Goal: Find specific page/section: Find specific page/section

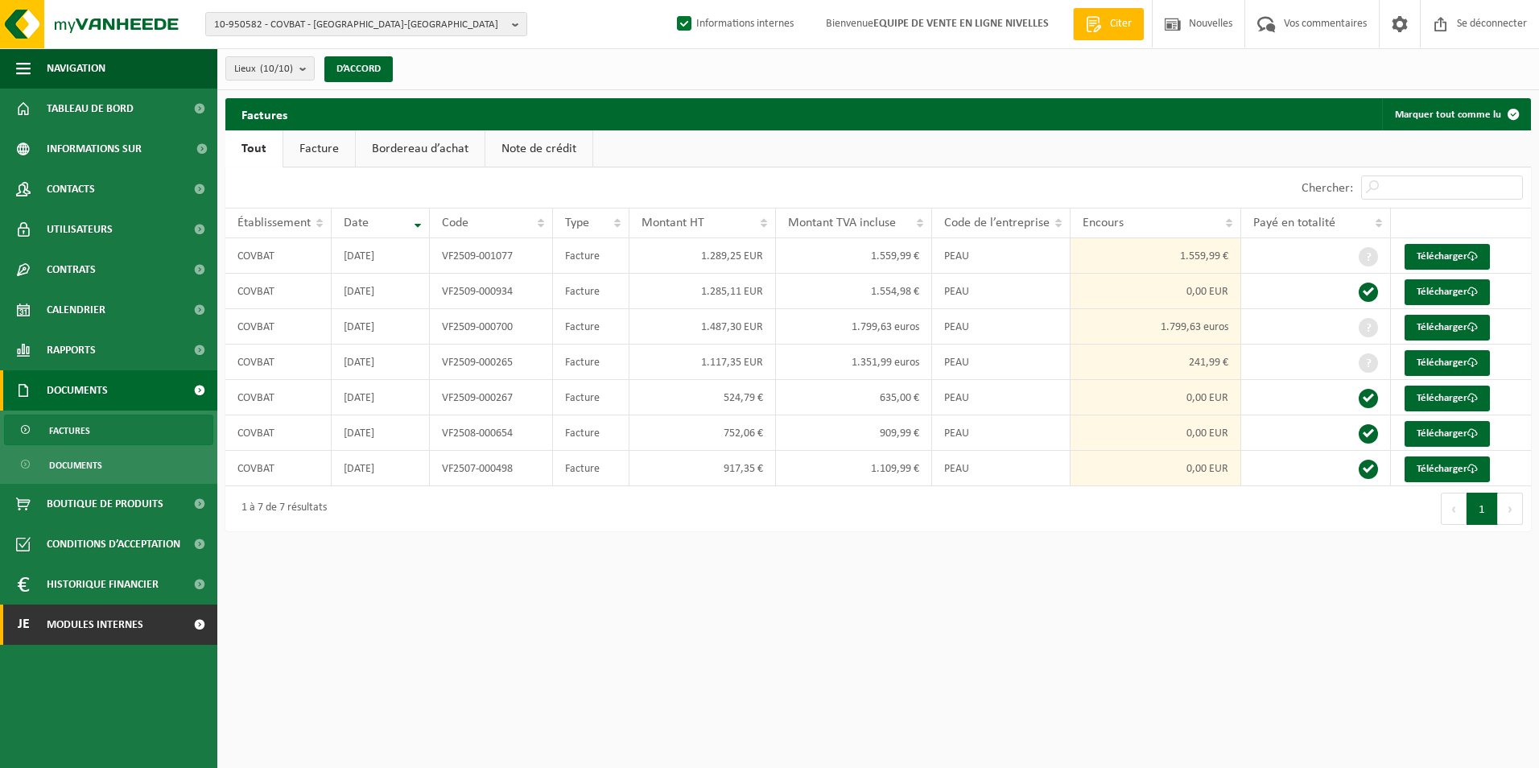
click at [86, 634] on span "Modules internes" at bounding box center [95, 625] width 97 height 40
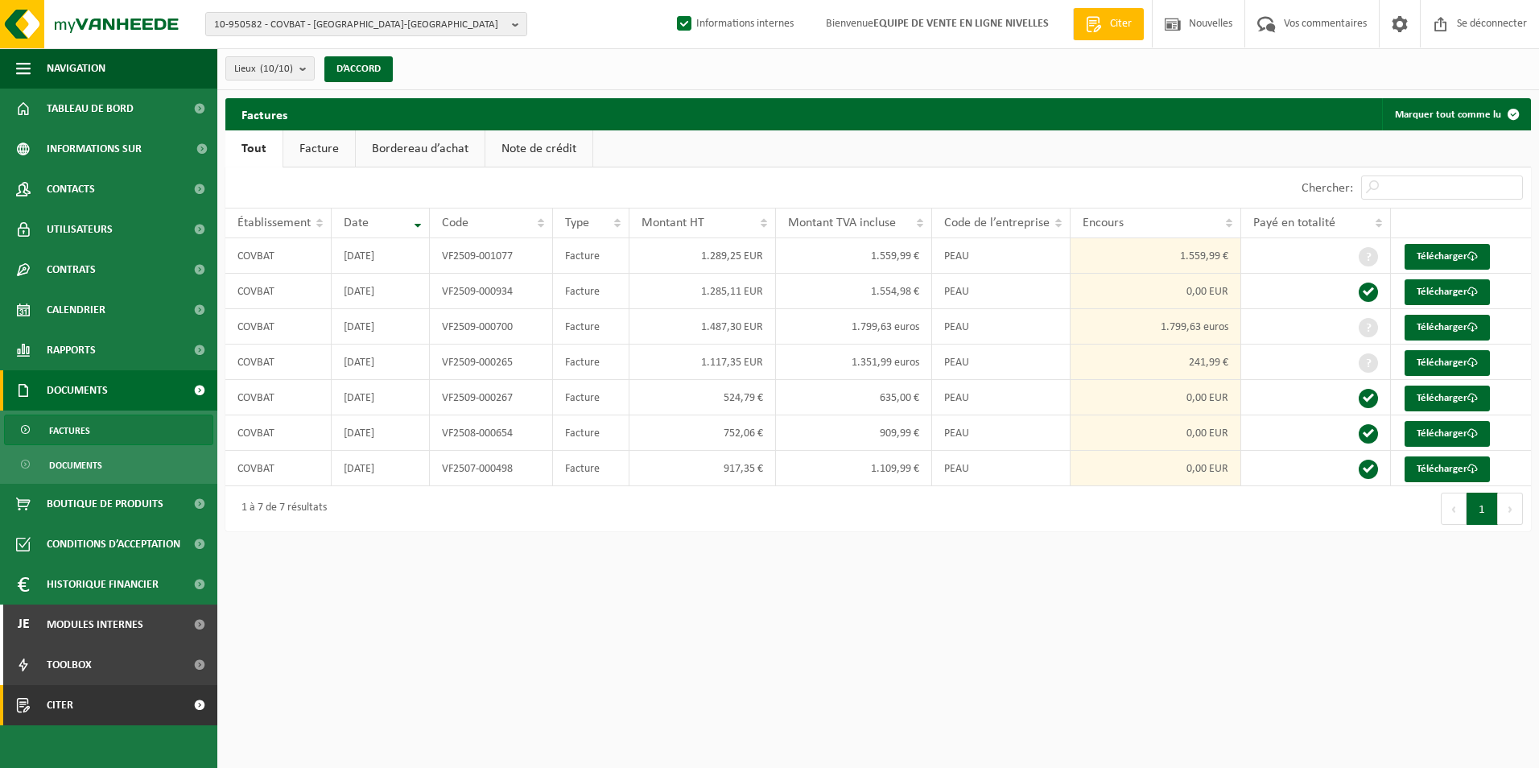
click at [74, 698] on link "Citer" at bounding box center [108, 705] width 217 height 40
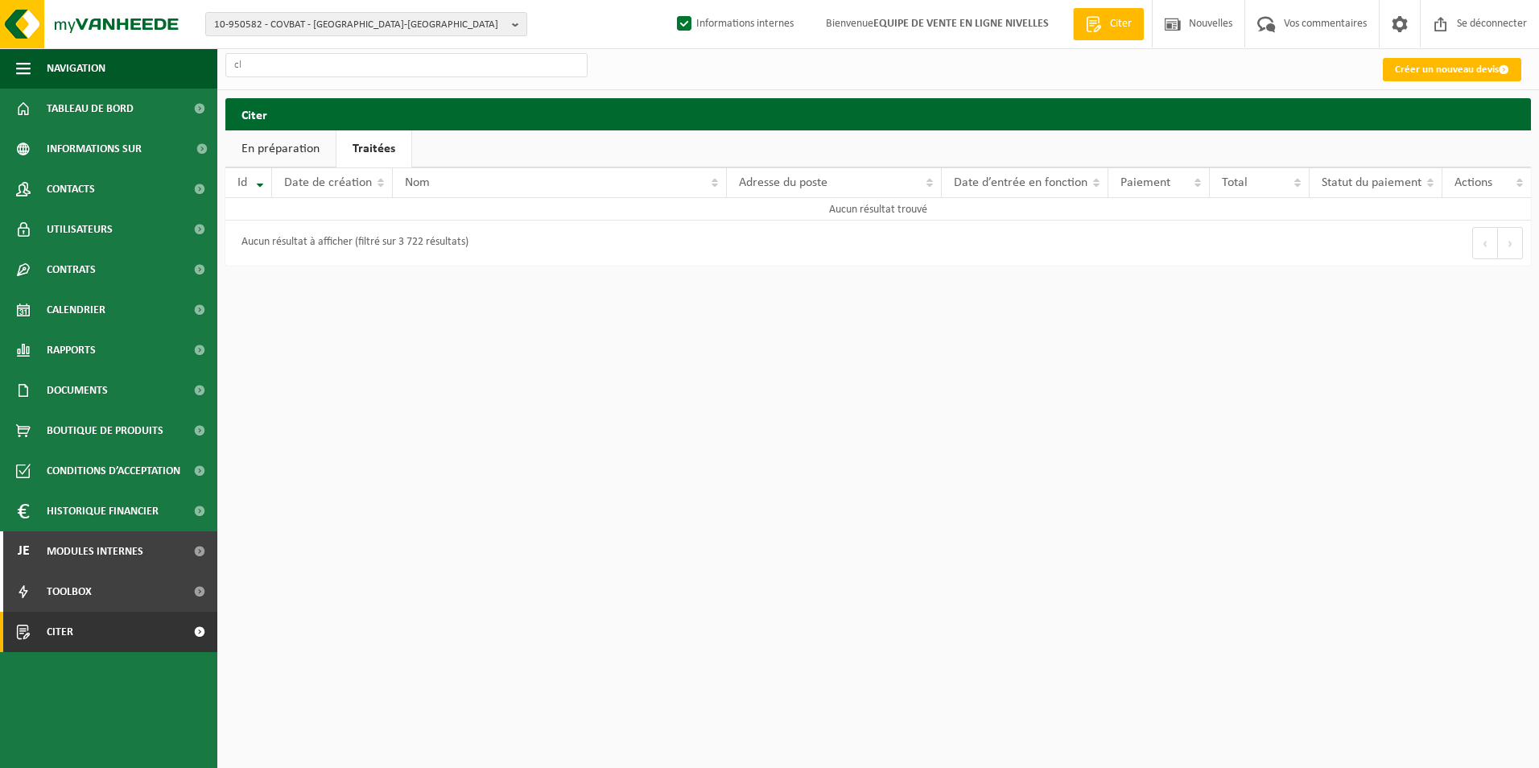
type input "c"
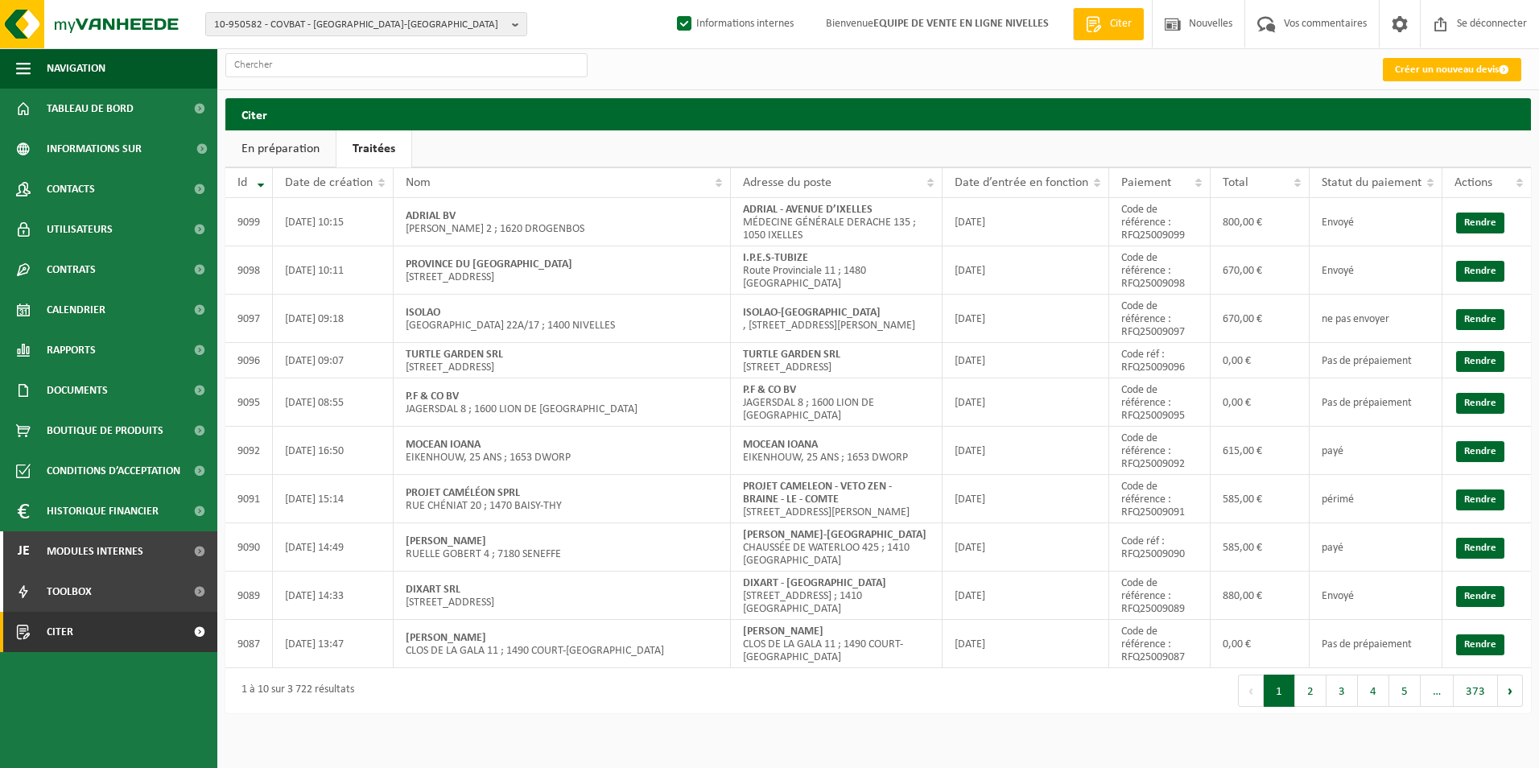
type input "c"
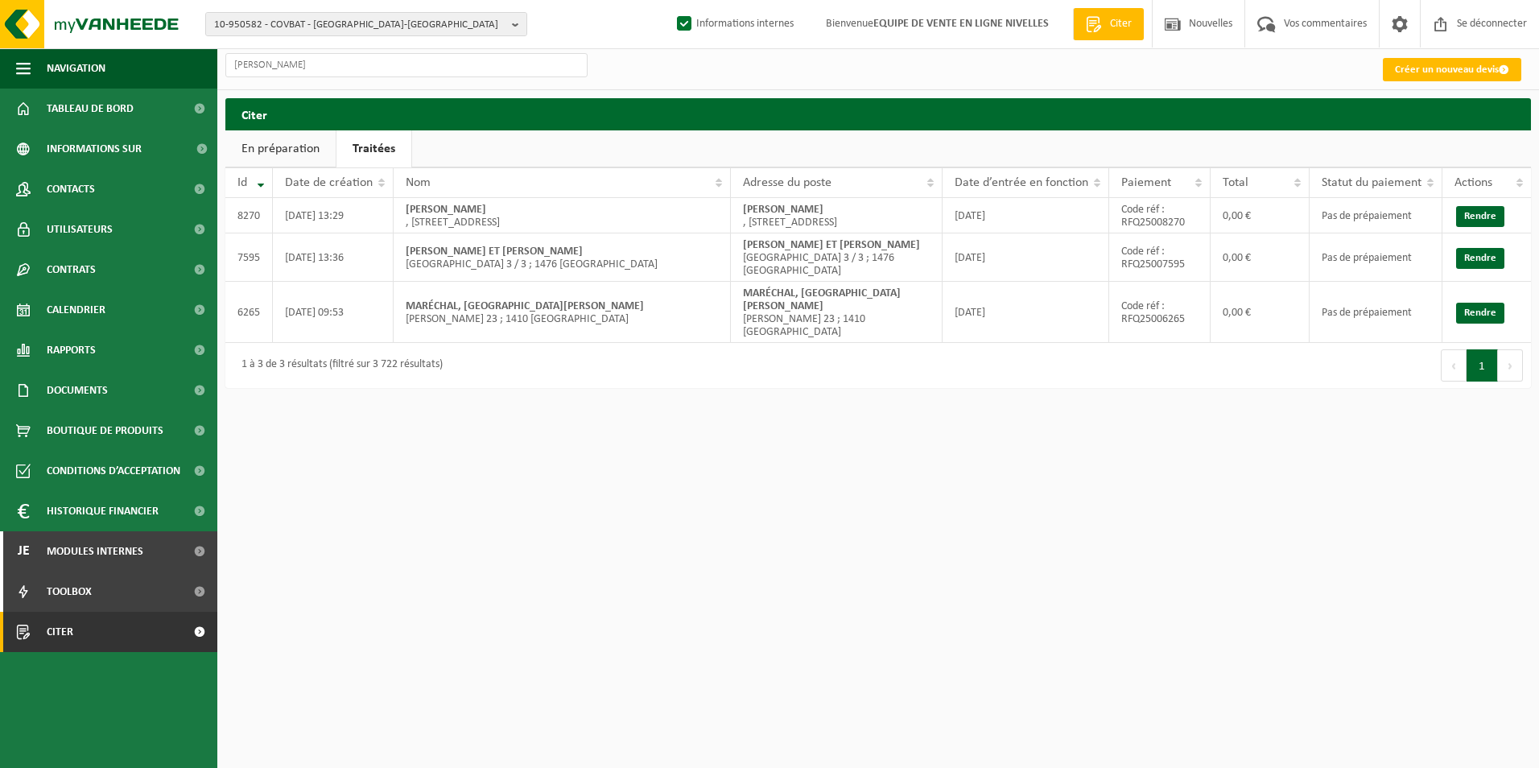
click at [326, 67] on input "CLAUDE" at bounding box center [406, 65] width 362 height 24
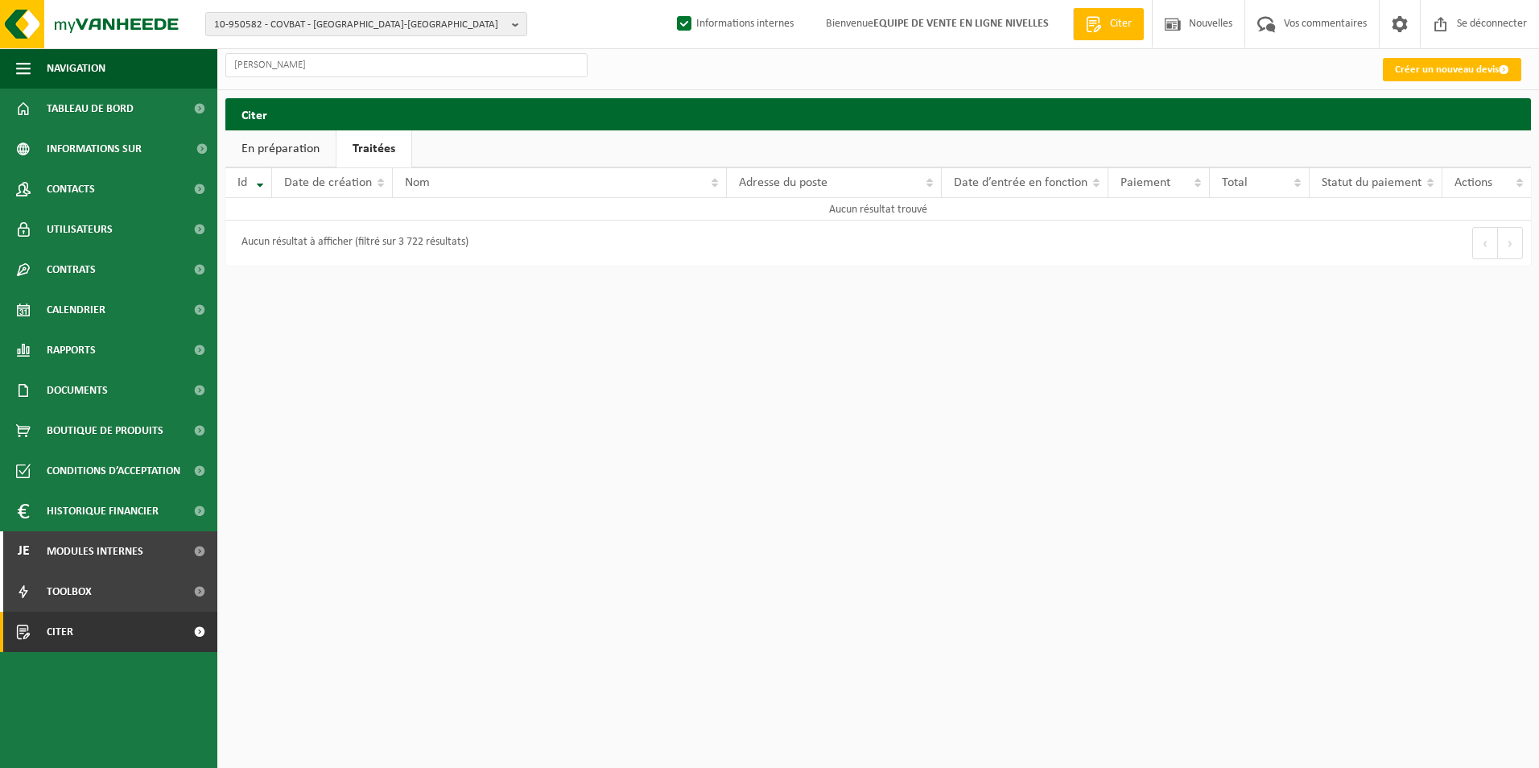
drag, startPoint x: 326, startPoint y: 67, endPoint x: 270, endPoint y: 66, distance: 56.4
click at [270, 66] on input "CLAUDE DECLERCQ" at bounding box center [406, 65] width 362 height 24
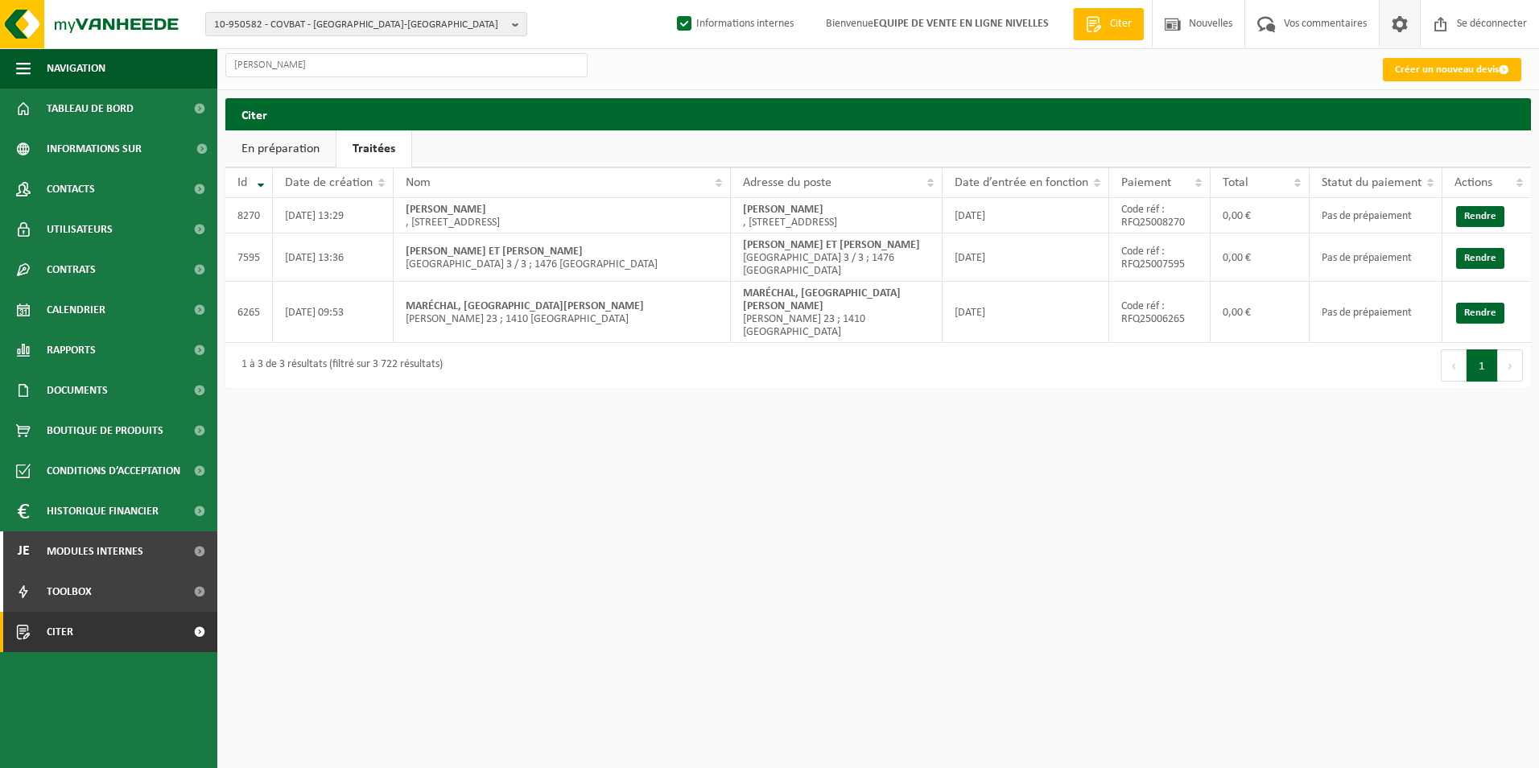
type input "CLAUDE"
click at [39, 638] on link "Citer" at bounding box center [108, 632] width 217 height 40
